Goal: Task Accomplishment & Management: Manage account settings

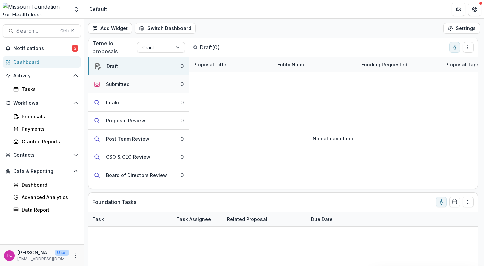
click at [107, 84] on div "Submitted" at bounding box center [118, 84] width 24 height 7
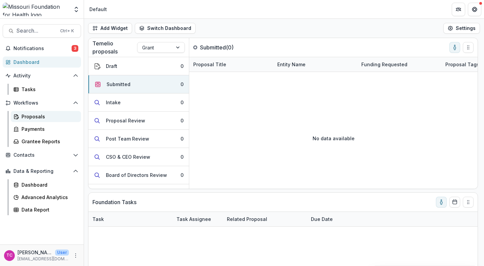
click at [48, 114] on div "Proposals" at bounding box center [48, 116] width 54 height 7
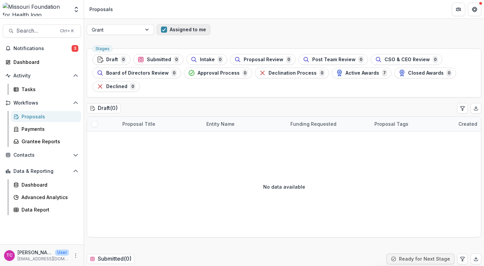
click at [164, 30] on span "button" at bounding box center [164, 30] width 6 height 6
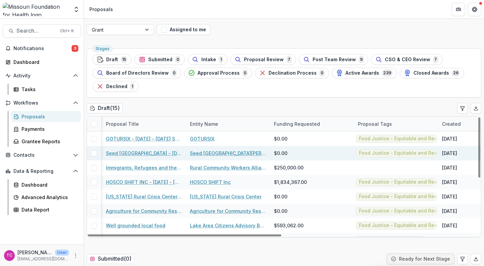
scroll to position [0, 16]
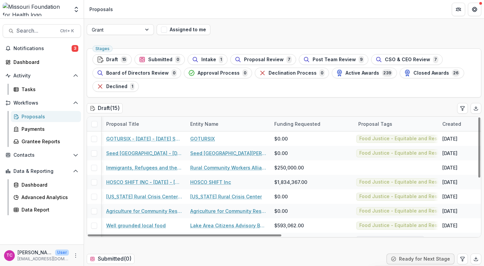
click at [374, 123] on div "Proposal Tags" at bounding box center [375, 123] width 42 height 7
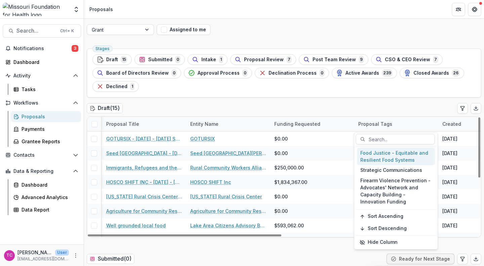
click at [377, 155] on div "Food Justice - Equitable and Resilient Food Systems" at bounding box center [396, 155] width 78 height 17
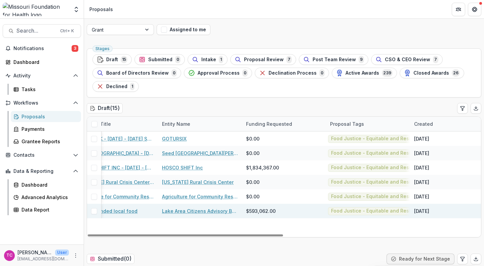
scroll to position [0, 0]
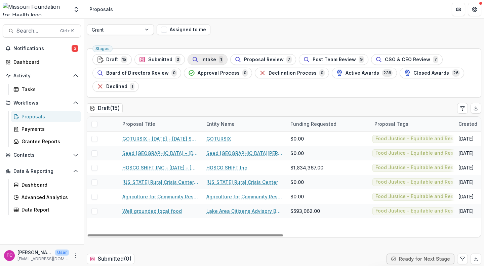
click at [213, 59] on span "Intake" at bounding box center [208, 60] width 15 height 6
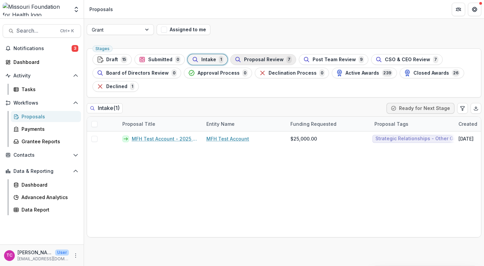
click at [246, 58] on span "Proposal Review" at bounding box center [264, 60] width 40 height 6
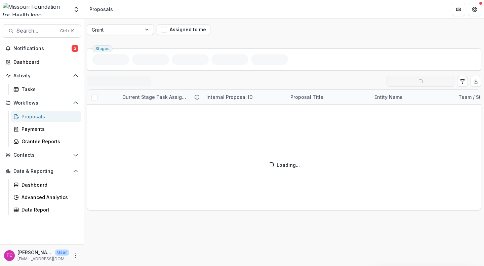
click at [231, 80] on div "Proposal Review ( 7 ) Loading... Ready for Next Stage Current Stage Task Assign…" at bounding box center [284, 143] width 394 height 134
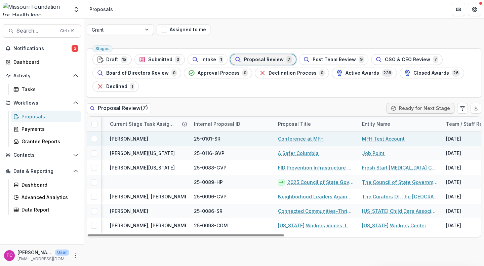
scroll to position [0, 12]
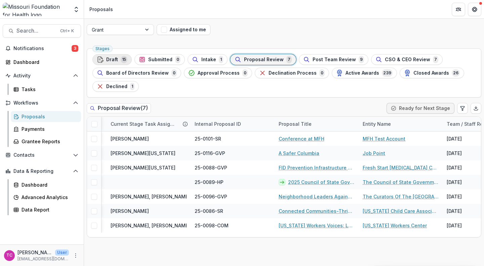
click at [118, 59] on div "Draft 15" at bounding box center [112, 59] width 31 height 7
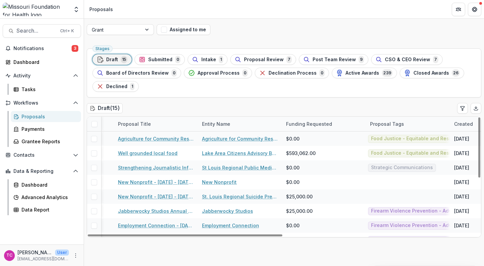
scroll to position [0, 4]
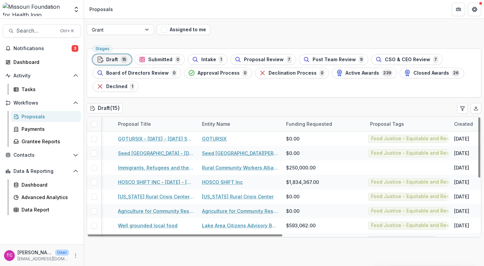
click at [385, 122] on div "Proposal Tags" at bounding box center [387, 123] width 42 height 7
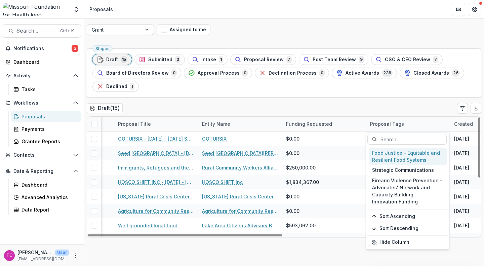
click at [377, 156] on div "Food Justice - Equitable and Resilient Food Systems" at bounding box center [407, 155] width 78 height 17
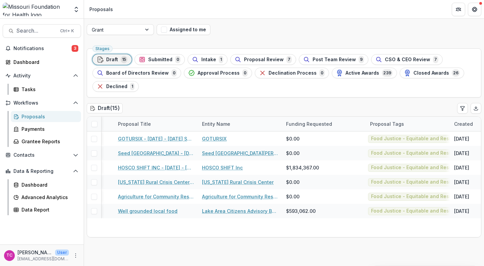
click at [397, 253] on div "Stages Draft 15 Submitted 0 Intake 1 Proposal Review 7 Post Team Review 9 CSO &…" at bounding box center [284, 156] width 400 height 220
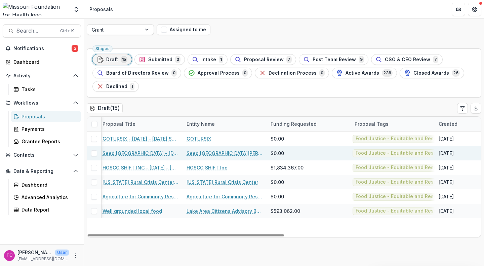
scroll to position [0, 22]
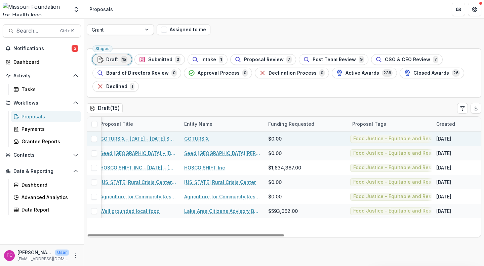
click at [200, 138] on link "GOTURSIX" at bounding box center [196, 138] width 25 height 7
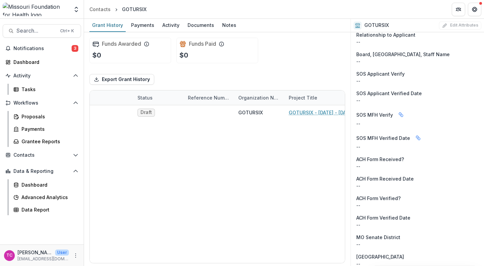
scroll to position [476, 0]
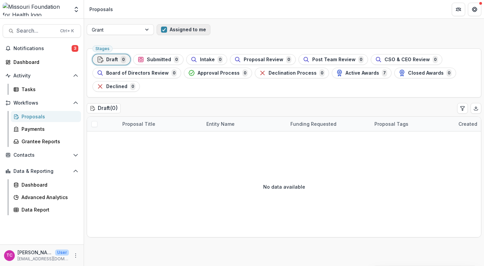
click at [163, 29] on span "button" at bounding box center [164, 30] width 6 height 6
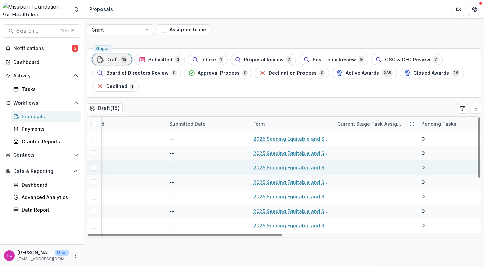
scroll to position [0, 373]
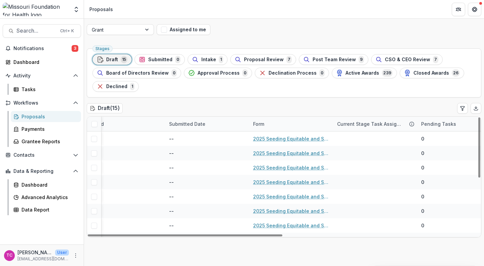
click at [272, 125] on div "Form" at bounding box center [291, 124] width 84 height 14
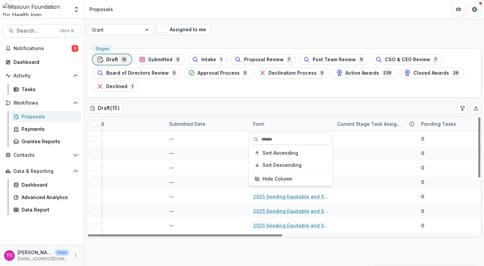
click at [271, 128] on div "Form" at bounding box center [291, 124] width 84 height 14
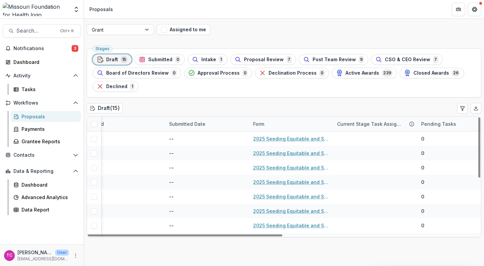
click at [258, 126] on div "Form" at bounding box center [258, 123] width 19 height 7
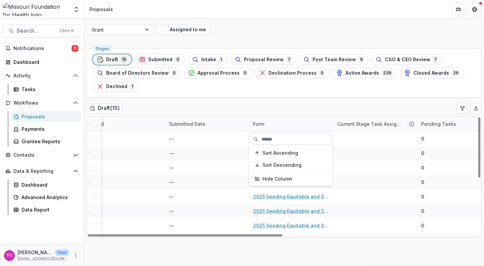
click at [258, 126] on div "Form" at bounding box center [258, 123] width 19 height 7
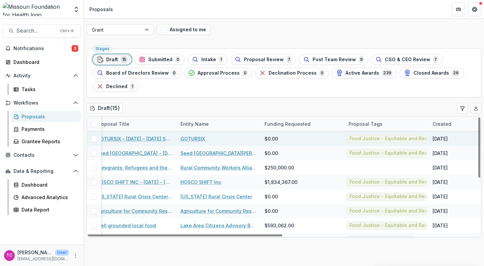
scroll to position [0, 0]
